Goal: Task Accomplishment & Management: Complete application form

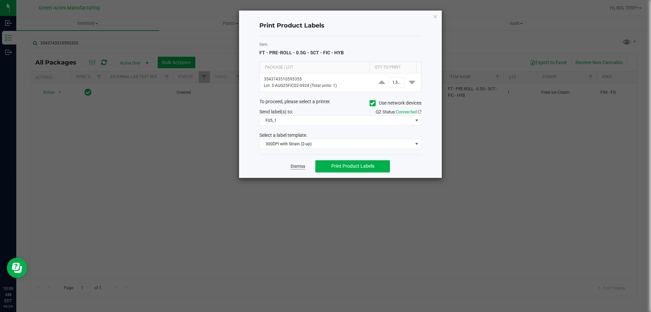
click at [296, 168] on link "Dismiss" at bounding box center [298, 166] width 15 height 6
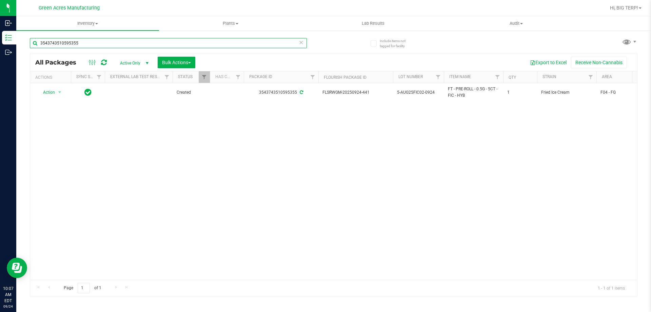
click at [86, 47] on input "3543743510595355" at bounding box center [168, 43] width 277 height 10
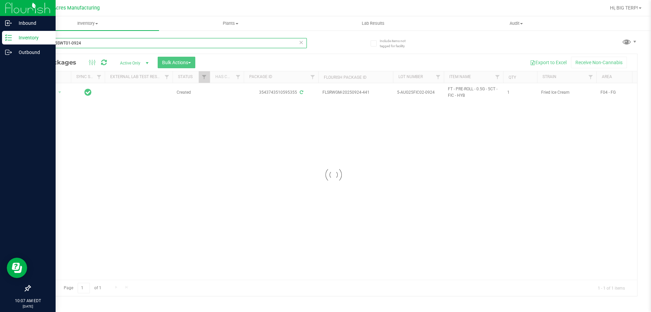
type input "W-SEP25SWT01-0924"
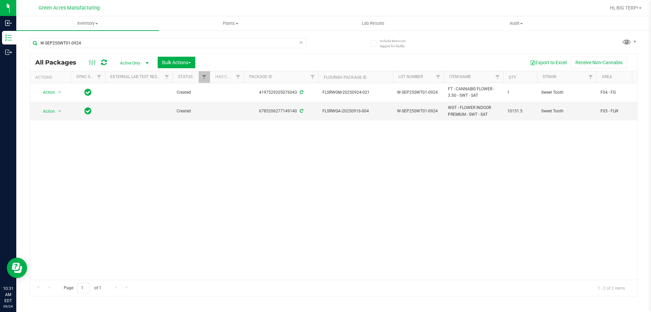
drag, startPoint x: 360, startPoint y: 212, endPoint x: 357, endPoint y: 207, distance: 6.1
click at [360, 212] on div "Action Action Adjust qty Create package Edit attributes Global inventory Locate…" at bounding box center [333, 181] width 607 height 196
click at [377, 224] on div "Action Action Adjust qty Create package Edit attributes Global inventory Locate…" at bounding box center [333, 181] width 607 height 196
click at [94, 62] on ellipse at bounding box center [95, 62] width 2 height 2
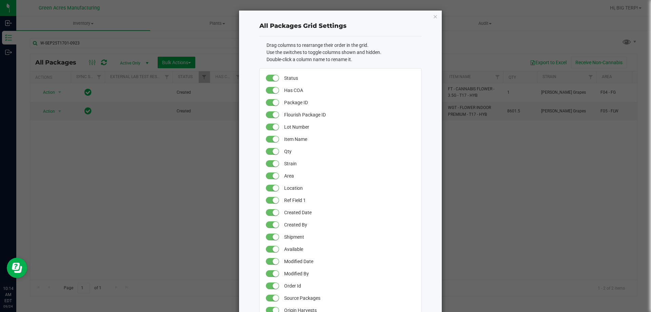
click at [101, 61] on ngb-modal-window "All Packages Grid Settings Drag columns to rearrange their order in the grid. U…" at bounding box center [328, 156] width 656 height 312
click at [433, 16] on icon "button" at bounding box center [435, 16] width 5 height 8
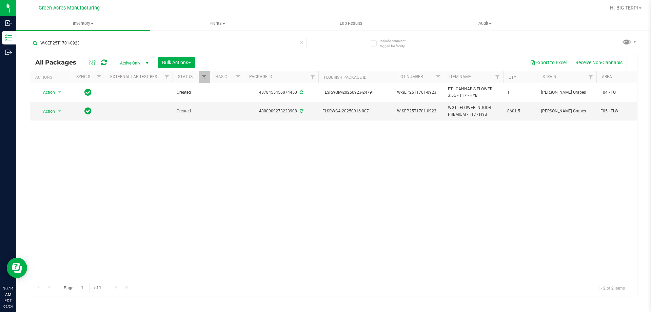
click at [105, 64] on icon at bounding box center [104, 62] width 6 height 7
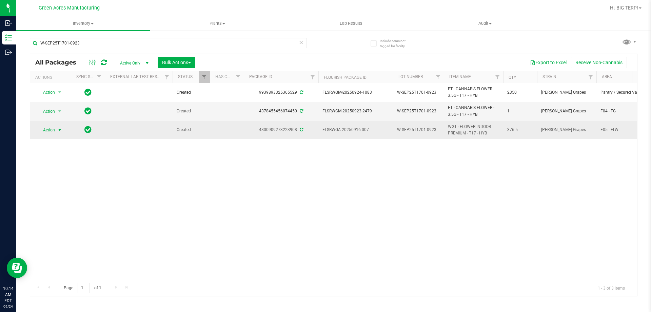
click at [53, 133] on span "Action" at bounding box center [46, 129] width 18 height 9
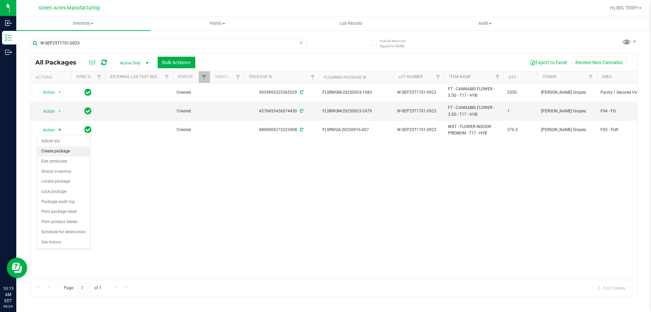
click at [59, 152] on li "Create package" at bounding box center [63, 151] width 53 height 10
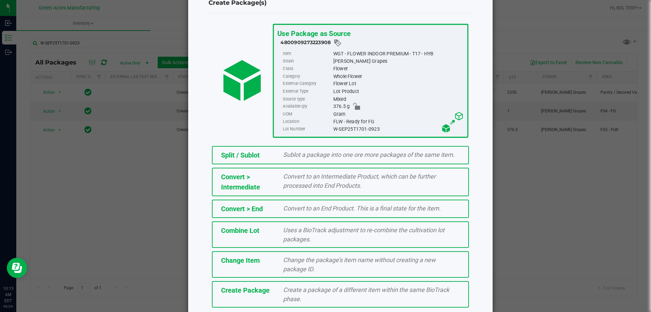
scroll to position [49, 0]
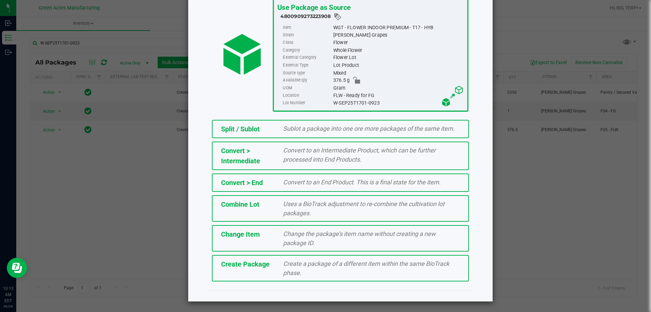
click at [296, 269] on span "Create a package of a different item within the same BioTrack phase." at bounding box center [366, 268] width 166 height 16
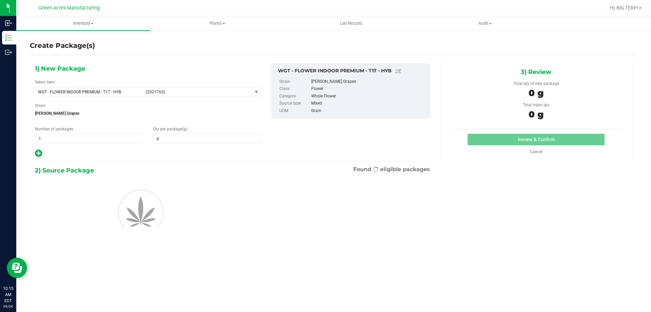
type input "0.0000"
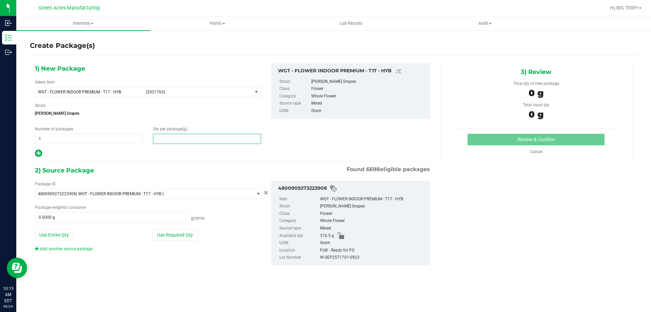
click at [177, 139] on span at bounding box center [207, 139] width 108 height 10
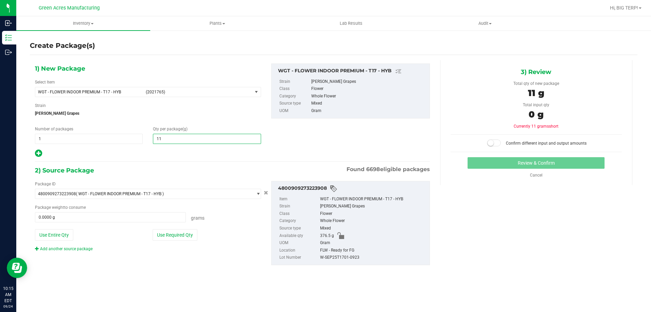
type input "115"
type input "115.0000"
click at [193, 235] on button "Use Required Qty" at bounding box center [175, 235] width 45 height 12
type input "115.0000 g"
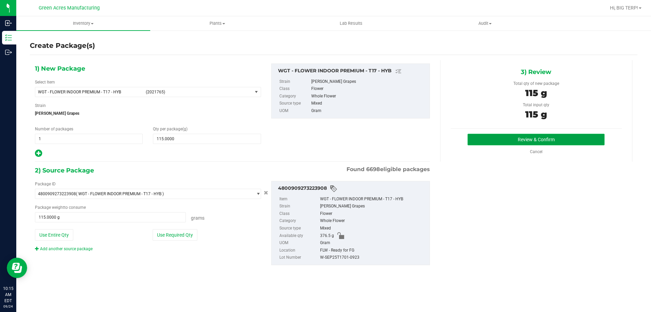
click at [487, 141] on button "Review & Confirm" at bounding box center [536, 140] width 137 height 12
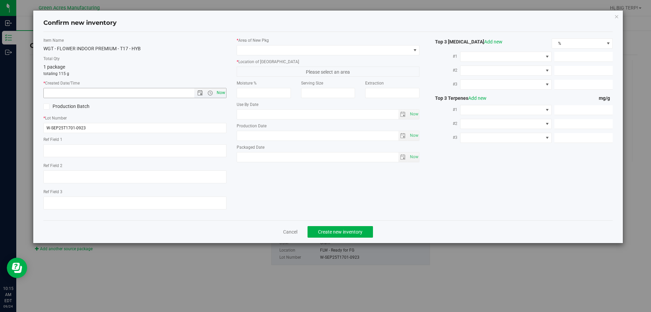
click at [222, 92] on span "Now" at bounding box center [221, 93] width 12 height 10
type input "[DATE] 10:15 AM"
click at [390, 47] on span at bounding box center [324, 49] width 174 height 9
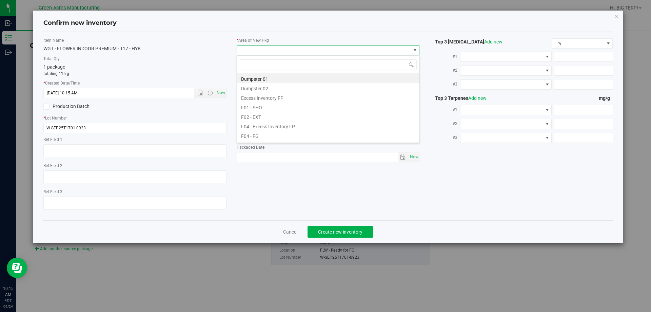
scroll to position [10, 183]
click at [290, 137] on li "F04 - FG" at bounding box center [328, 134] width 182 height 9
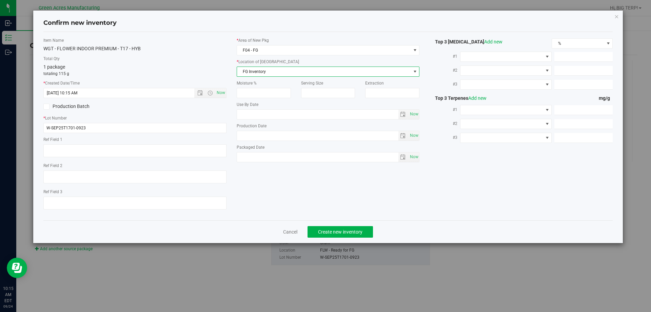
click at [286, 70] on span "FG Inventory" at bounding box center [324, 71] width 174 height 9
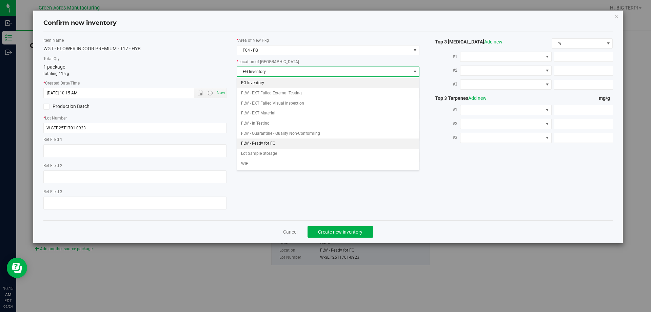
click at [267, 144] on li "FLW - Ready for FG" at bounding box center [328, 143] width 182 height 10
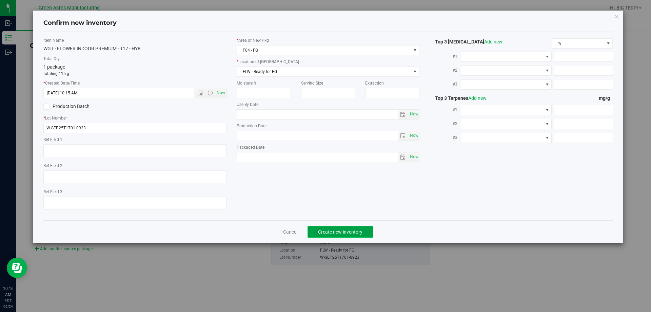
click at [341, 235] on button "Create new inventory" at bounding box center [340, 232] width 65 height 12
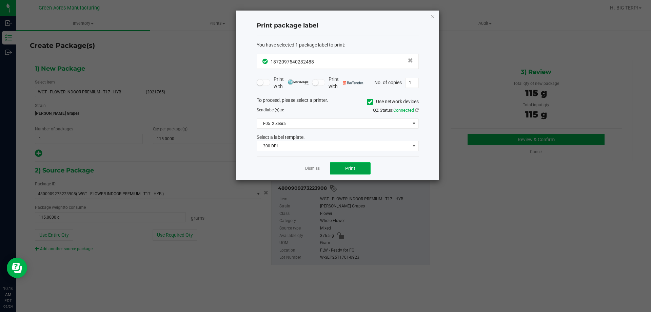
click at [362, 164] on button "Print" at bounding box center [350, 168] width 41 height 12
click at [315, 167] on link "Dismiss" at bounding box center [312, 168] width 15 height 6
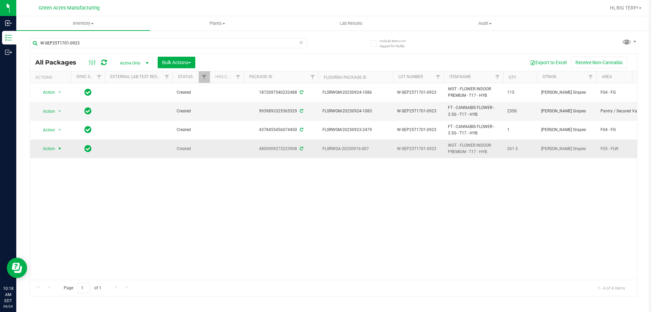
click at [58, 148] on span "select" at bounding box center [59, 148] width 5 height 5
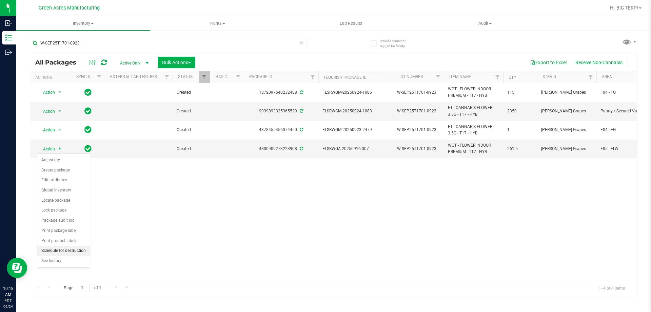
click at [77, 250] on li "Schedule for destruction" at bounding box center [63, 251] width 53 height 10
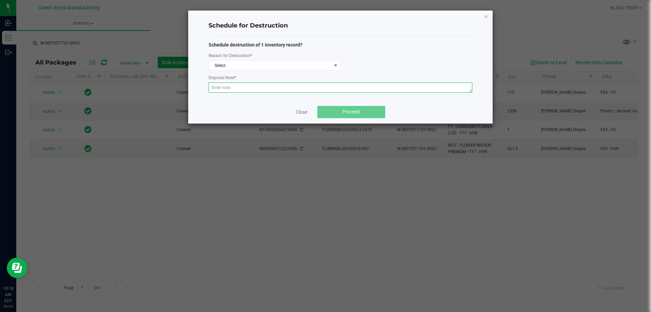
click at [229, 89] on textarea at bounding box center [341, 87] width 264 height 10
paste textarea "WASTE FROM WHOLE FLOWER PACKING PROCESS"
type textarea "WASTE FROM WHOLE FLOWER PACKING PROCESS"
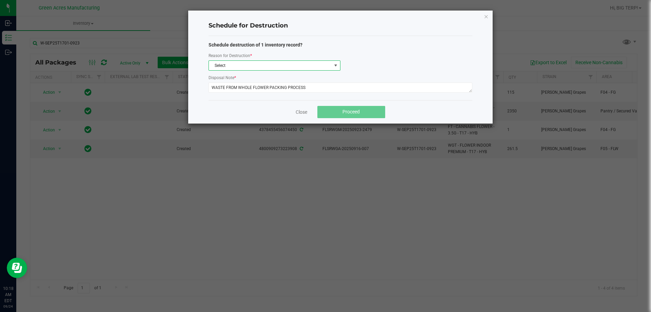
click at [335, 66] on span at bounding box center [335, 65] width 5 height 5
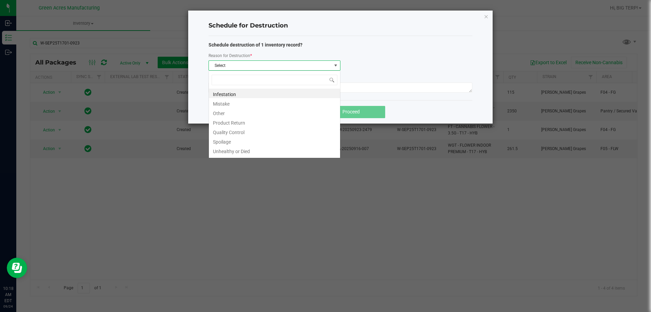
scroll to position [10, 132]
click at [335, 146] on li "Unhealthy or Died" at bounding box center [274, 149] width 131 height 9
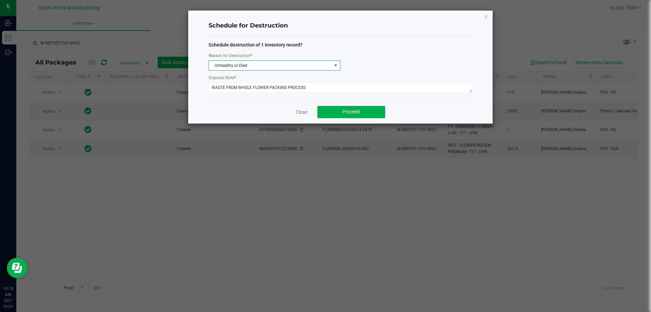
click at [334, 146] on ngb-modal-window "Schedule for Destruction Schedule destruction of 1 inventory record? Reason for…" at bounding box center [328, 156] width 656 height 312
click at [282, 68] on span "Unhealthy or Died" at bounding box center [270, 65] width 123 height 9
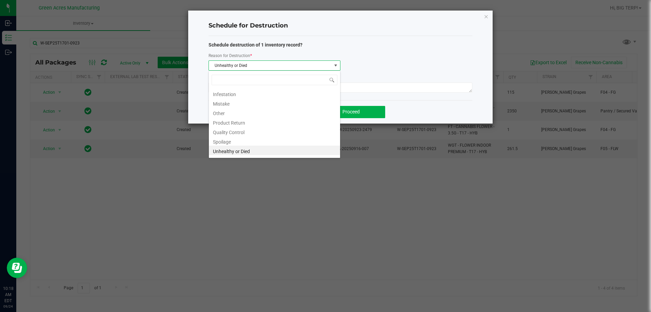
scroll to position [8, 0]
click at [337, 156] on div "Infestation Mistake Other Product Return Quality Control Spoilage Unhealthy or …" at bounding box center [274, 123] width 131 height 68
click at [230, 159] on ngb-modal-window "Schedule for Destruction Schedule destruction of 1 inventory record? Reason for…" at bounding box center [328, 156] width 656 height 312
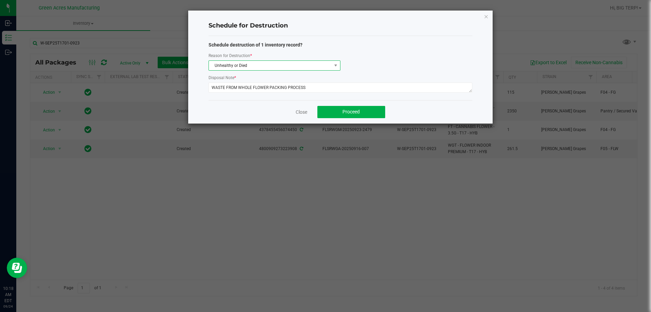
click at [260, 66] on span "Unhealthy or Died" at bounding box center [270, 65] width 123 height 9
click at [334, 64] on span at bounding box center [335, 65] width 5 height 5
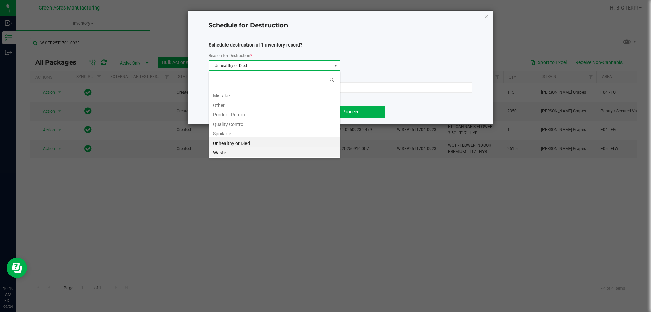
click at [239, 153] on li "Waste" at bounding box center [274, 151] width 131 height 9
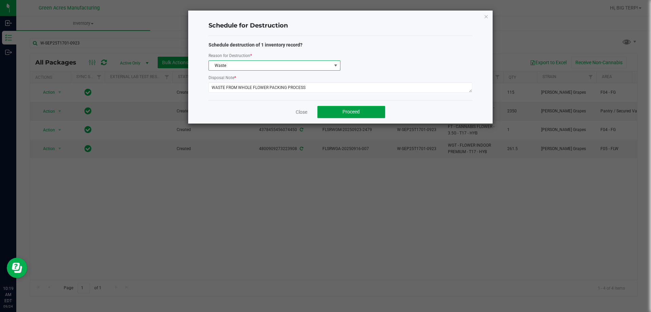
click at [331, 116] on button "Proceed" at bounding box center [351, 112] width 68 height 12
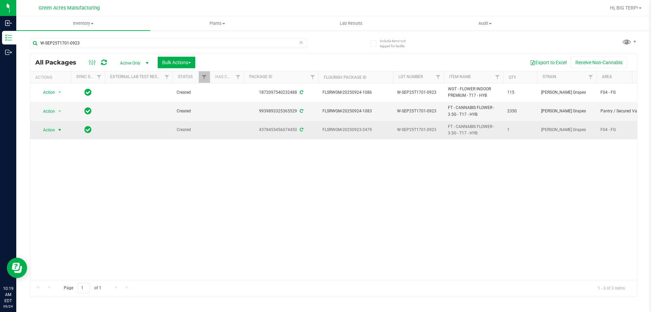
click at [59, 131] on span "select" at bounding box center [59, 129] width 5 height 5
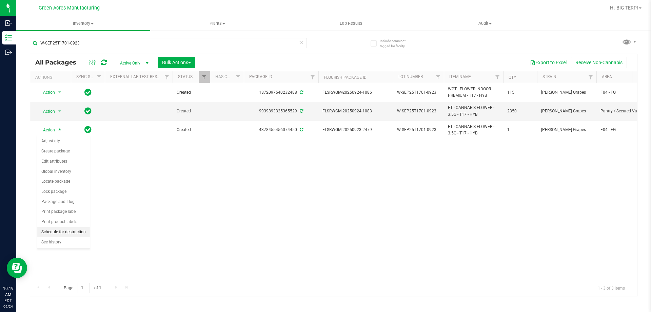
click at [71, 234] on li "Schedule for destruction" at bounding box center [63, 232] width 53 height 10
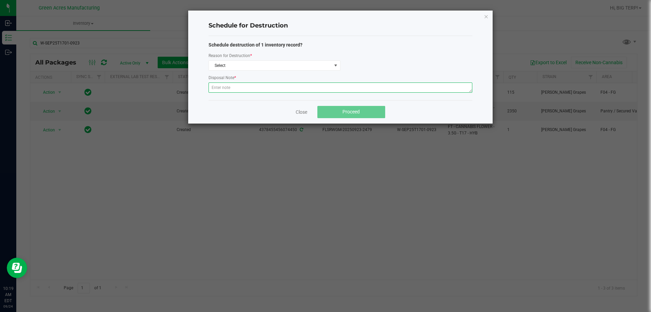
click at [234, 87] on textarea at bounding box center [341, 87] width 264 height 10
paste textarea "WASTE FROM WHOLE FLOWER PACKING PROCESS"
type textarea "WASTE FROM WHOLE FLOWER PACKING PROCESS"
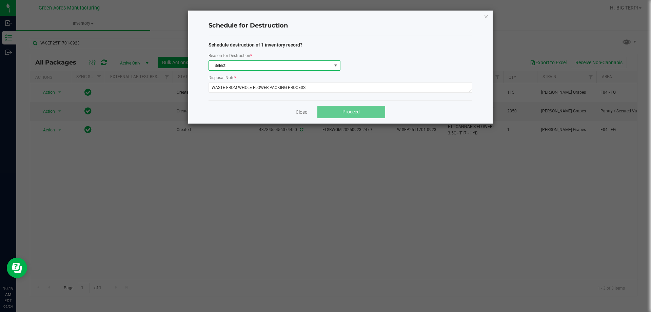
click at [336, 67] on span at bounding box center [335, 65] width 5 height 5
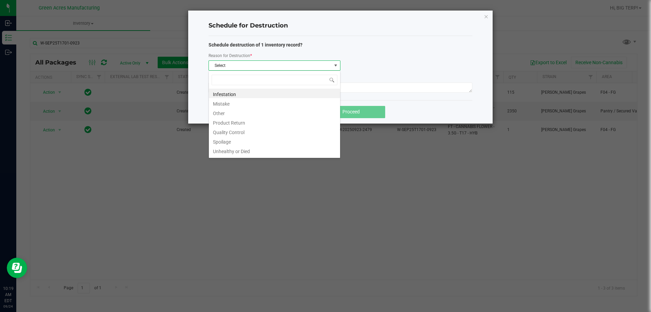
scroll to position [10, 132]
click at [333, 134] on li "Quality Control" at bounding box center [274, 130] width 131 height 9
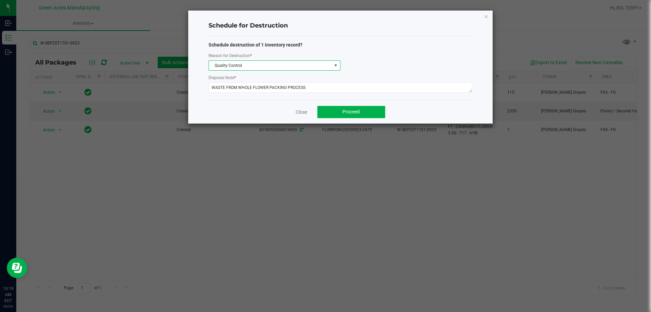
click at [337, 133] on ngb-modal-window "Schedule for Destruction Schedule destruction of 1 inventory record? Reason for…" at bounding box center [328, 156] width 656 height 312
click at [334, 64] on span at bounding box center [335, 65] width 5 height 5
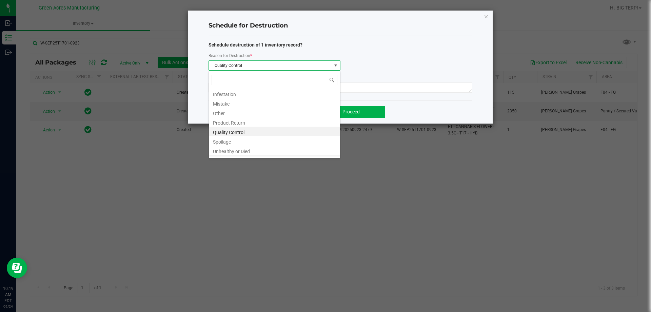
click at [329, 156] on li "Waste" at bounding box center [274, 159] width 131 height 9
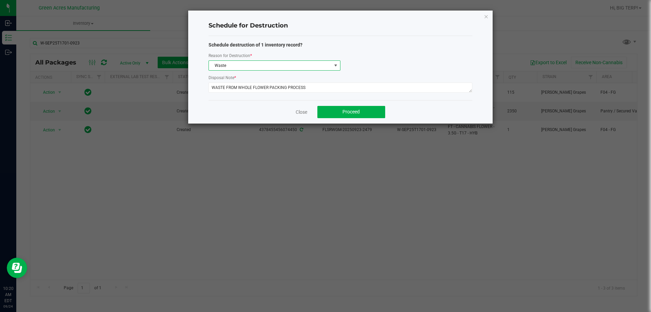
click at [340, 157] on ngb-modal-window "Schedule for Destruction Schedule destruction of 1 inventory record? Reason for…" at bounding box center [328, 156] width 656 height 312
click at [334, 66] on span at bounding box center [335, 65] width 5 height 5
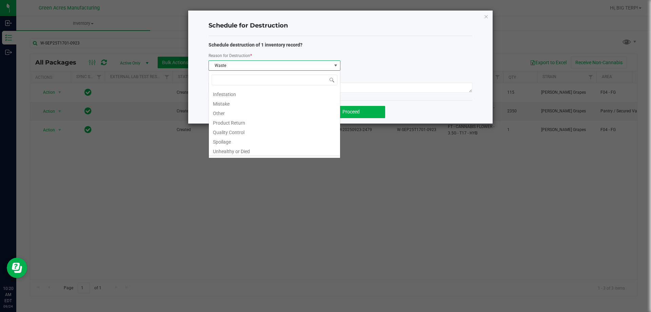
scroll to position [8, 0]
click at [222, 157] on div "Infestation Mistake Other Product Return Quality Control Spoilage Unhealthy or …" at bounding box center [275, 114] width 132 height 87
click at [235, 156] on li "Waste" at bounding box center [274, 151] width 131 height 9
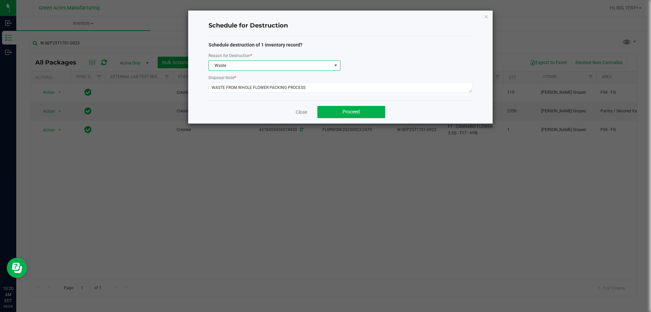
click at [422, 41] on p "Schedule destruction of 1 inventory record?" at bounding box center [341, 44] width 264 height 7
click at [373, 113] on button "Proceed" at bounding box center [351, 112] width 68 height 12
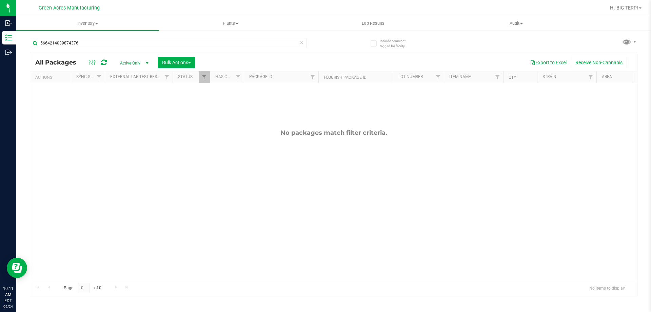
click at [92, 31] on link "Inventory All packages All inventory Waste log Create inventory" at bounding box center [87, 23] width 143 height 14
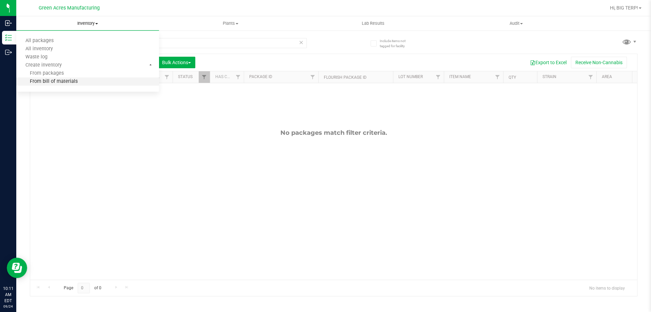
click at [64, 81] on span "From bill of materials" at bounding box center [46, 82] width 61 height 6
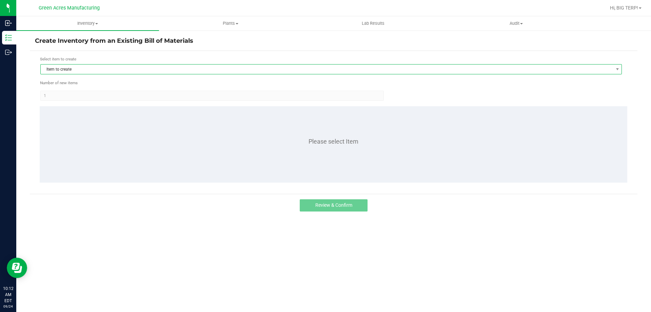
click at [87, 71] on span "Item to create" at bounding box center [327, 68] width 572 height 9
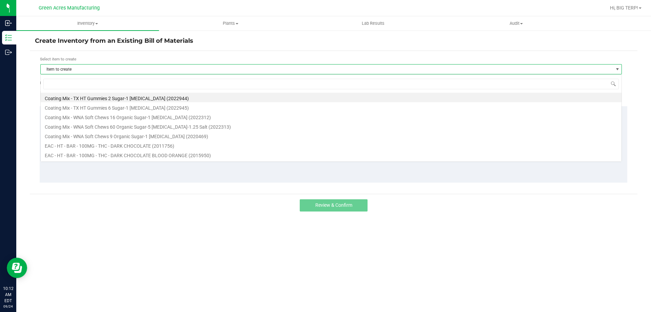
scroll to position [10, 582]
type input "3.5g - t17"
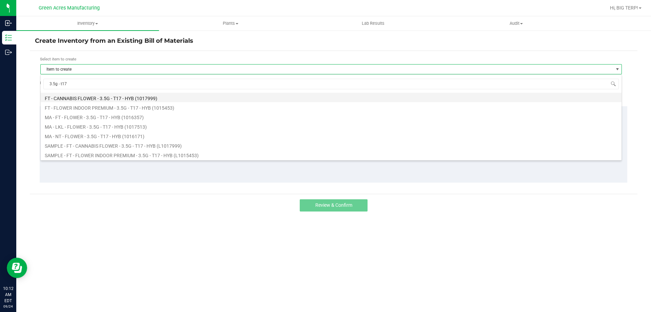
click at [150, 98] on li "FT - CANNABIS FLOWER - 3.5G - T17 - HYB (1017999)" at bounding box center [331, 97] width 581 height 9
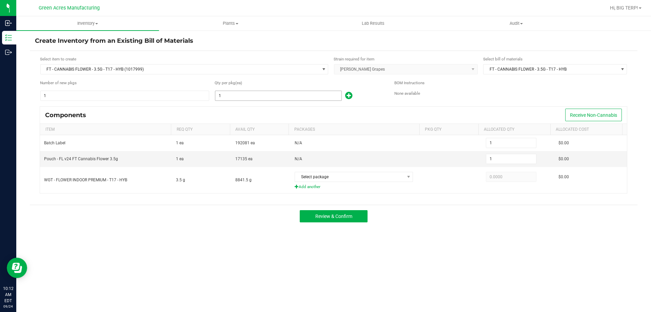
click at [223, 97] on input "1" at bounding box center [278, 95] width 126 height 9
type input "2"
type input "23"
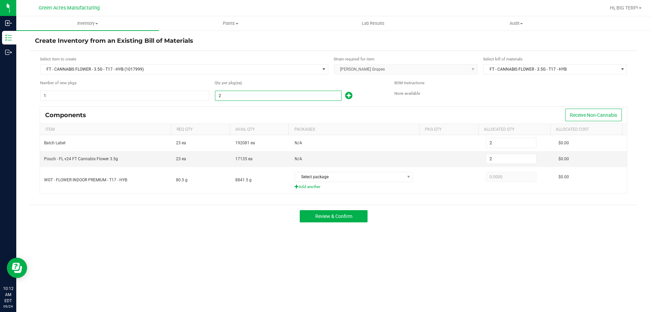
type input "23"
type input "235"
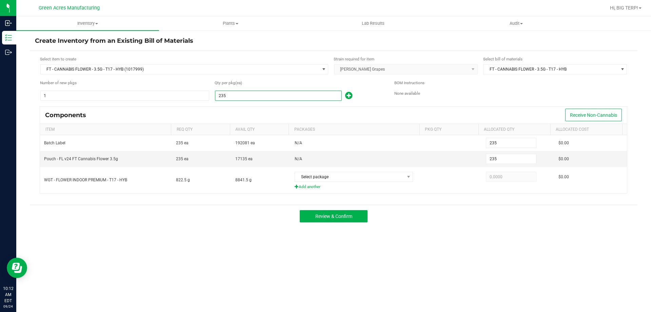
type input "2350"
type input "2,350"
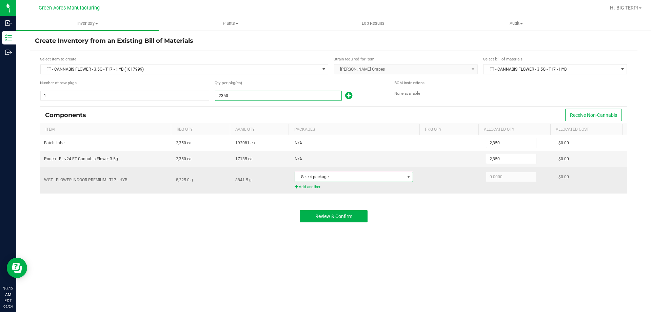
type input "2,350"
click at [406, 177] on span at bounding box center [408, 176] width 5 height 5
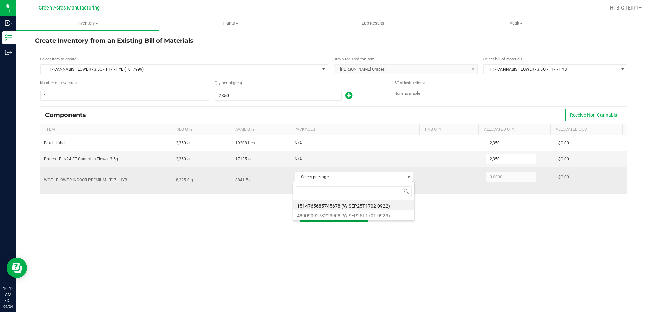
scroll to position [10, 117]
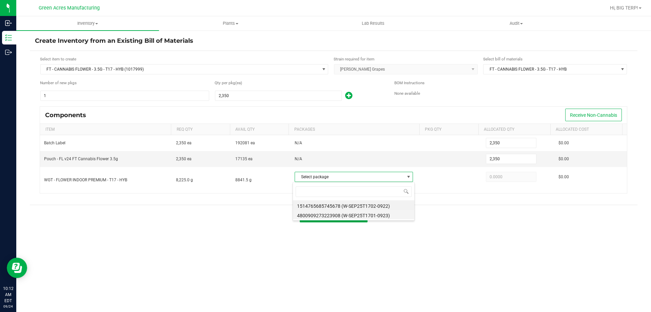
click at [371, 216] on li "4800909273223908 (W-SEP25T1701-0923)" at bounding box center [353, 214] width 121 height 9
type input "8,225.0000"
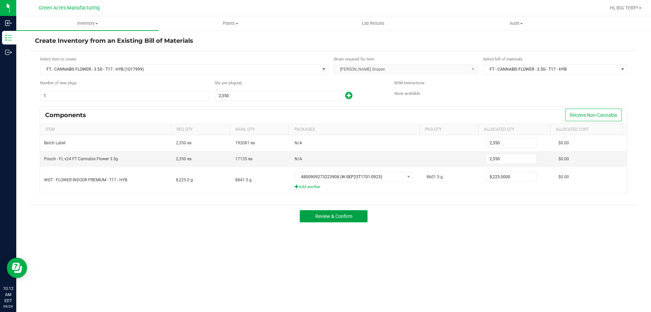
click at [355, 217] on button "Review & Confirm" at bounding box center [334, 216] width 68 height 12
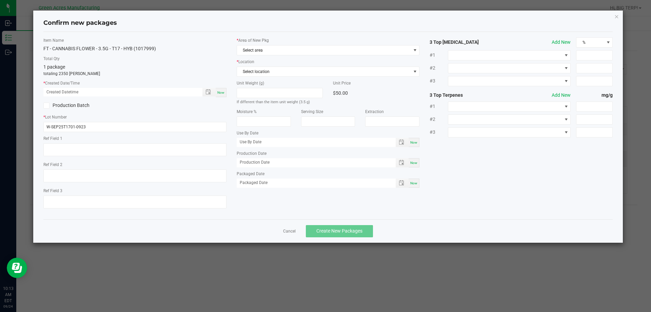
click at [220, 91] on span "Now" at bounding box center [220, 93] width 7 height 4
type input "09/24/2025 10:13 AM"
click at [275, 51] on span "Select area" at bounding box center [324, 49] width 174 height 9
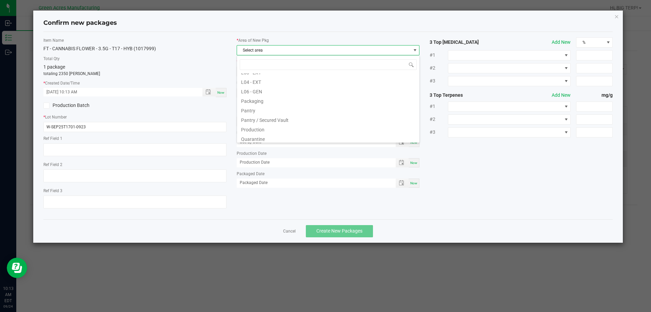
scroll to position [170, 0]
click at [281, 110] on li "Pantry / Secured Vault" at bounding box center [328, 107] width 182 height 9
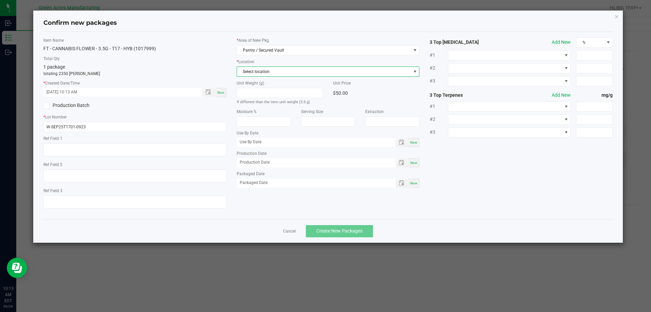
click at [277, 71] on span "Select location" at bounding box center [324, 71] width 174 height 9
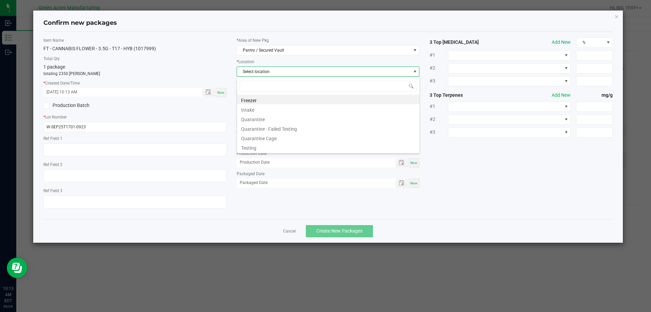
scroll to position [10, 183]
click at [255, 110] on li "Intake" at bounding box center [328, 108] width 182 height 9
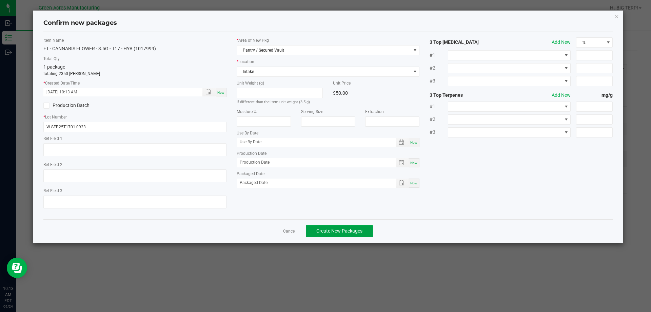
click at [352, 232] on span "Create New Packages" at bounding box center [339, 230] width 46 height 5
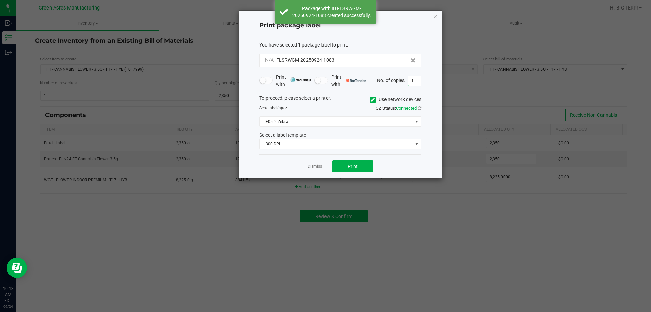
click at [415, 83] on input "1" at bounding box center [414, 80] width 13 height 9
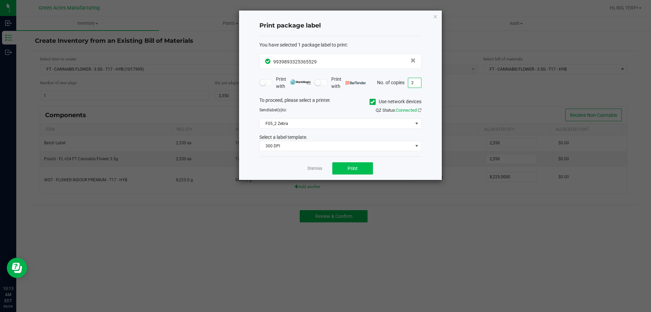
type input "2"
click at [366, 166] on button "Print" at bounding box center [352, 168] width 41 height 12
click at [323, 167] on div "Dismiss Print" at bounding box center [340, 167] width 162 height 23
click at [314, 168] on link "Dismiss" at bounding box center [315, 168] width 15 height 6
